Goal: Information Seeking & Learning: Learn about a topic

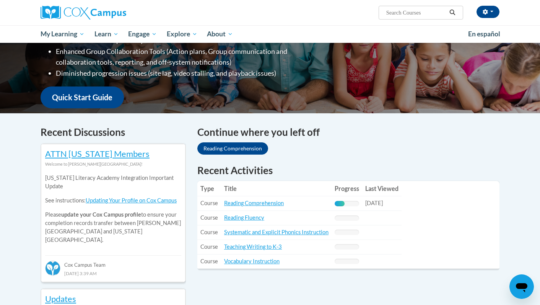
scroll to position [161, 0]
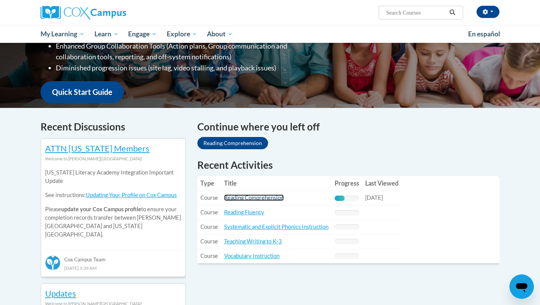
click at [268, 197] on link "Reading Comprehension" at bounding box center [254, 197] width 60 height 7
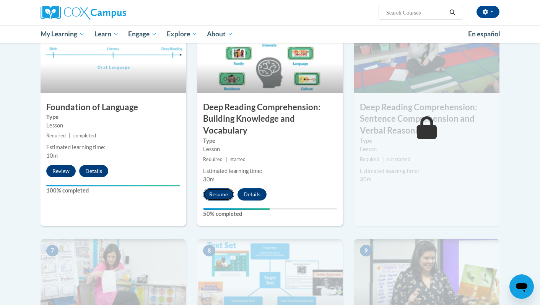
click at [224, 194] on button "Resume" at bounding box center [218, 194] width 31 height 12
